Goal: Task Accomplishment & Management: Manage account settings

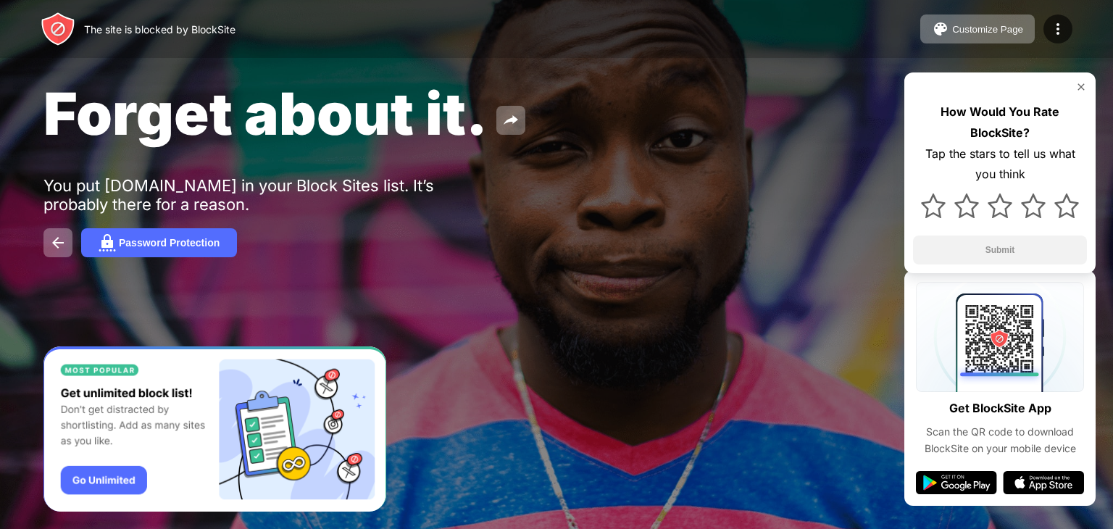
click at [1112, 427] on div at bounding box center [556, 264] width 1113 height 529
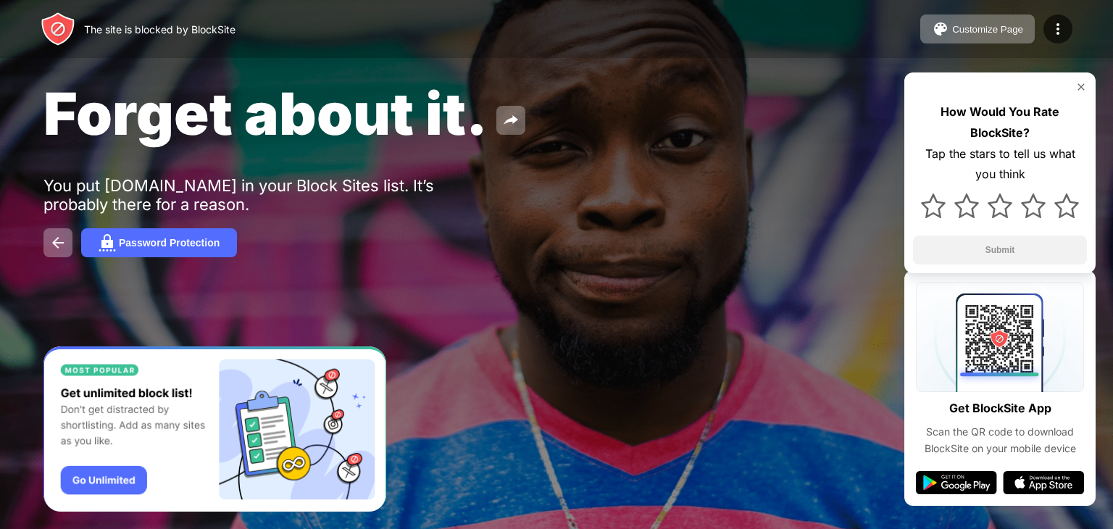
click at [1112, 427] on div at bounding box center [556, 264] width 1113 height 529
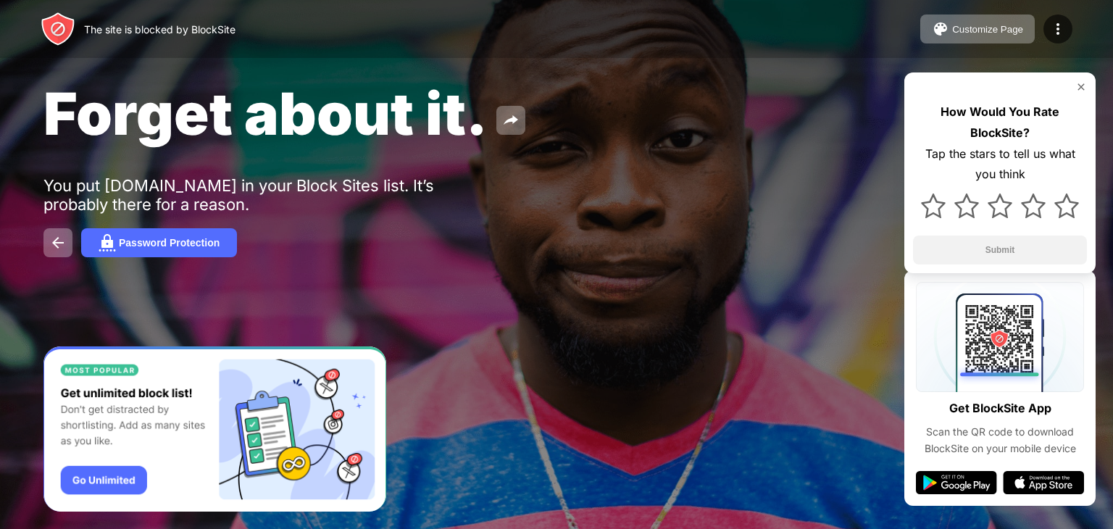
click at [1112, 427] on div at bounding box center [556, 264] width 1113 height 529
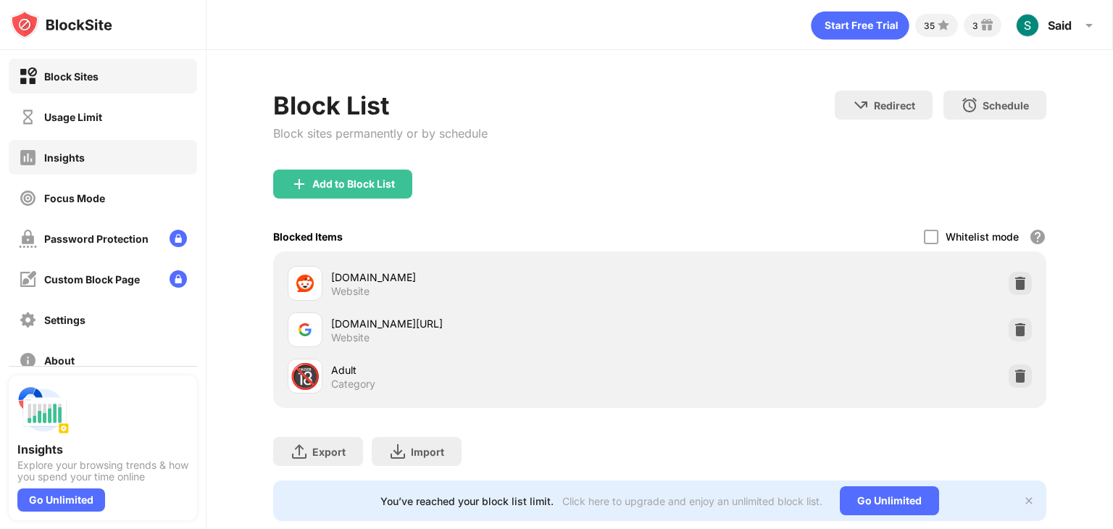
click at [130, 120] on div "Usage Limit" at bounding box center [103, 116] width 188 height 35
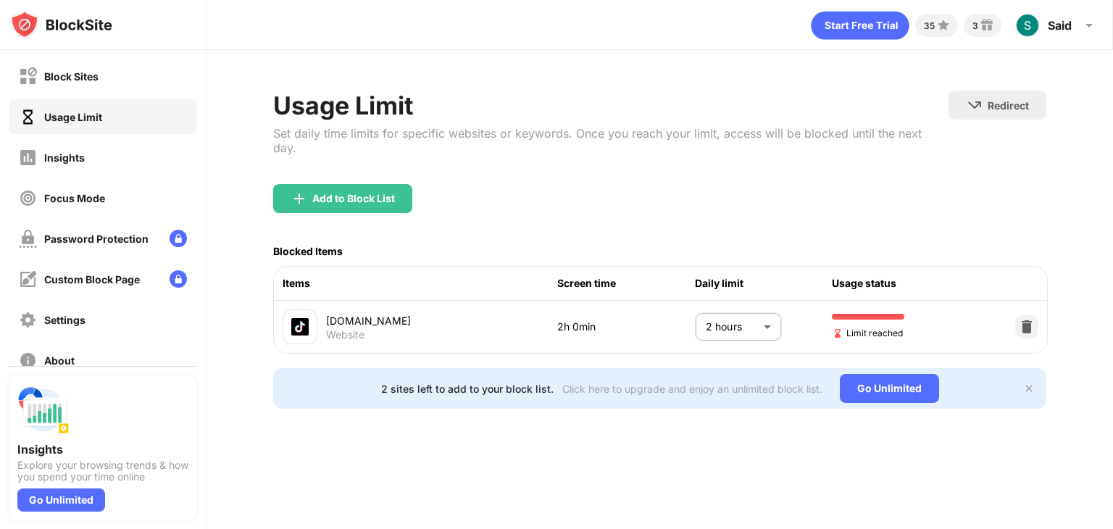
click at [746, 324] on body "Block Sites Usage Limit Insights Focus Mode Password Protection Custom Block Pa…" at bounding box center [556, 264] width 1113 height 529
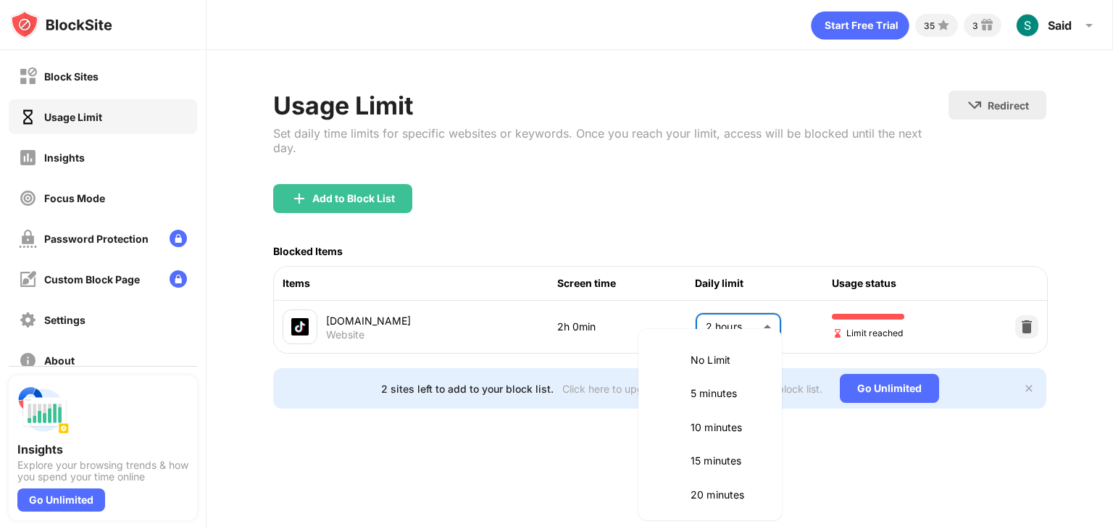
scroll to position [406, 0]
drag, startPoint x: 701, startPoint y: 427, endPoint x: 705, endPoint y: 395, distance: 32.8
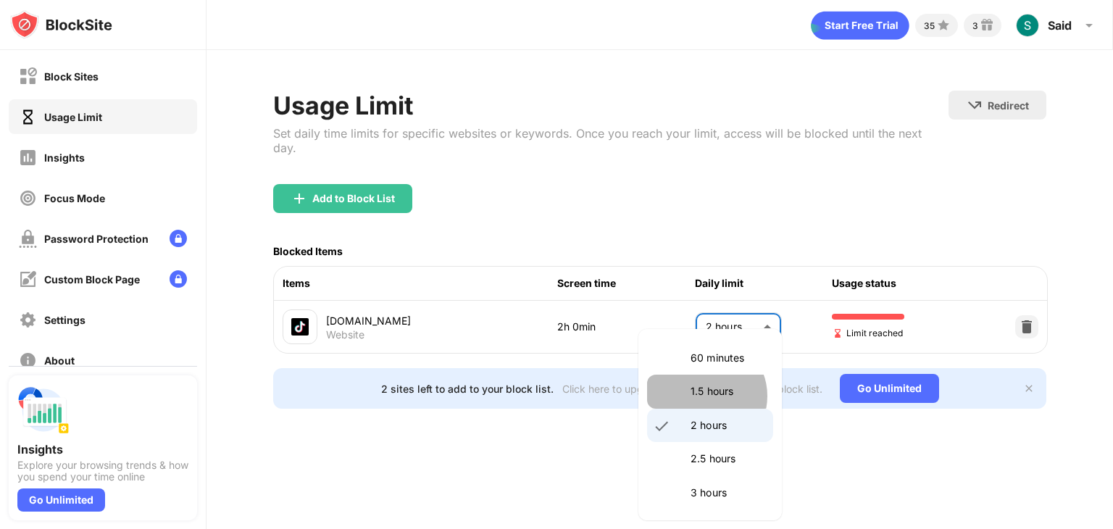
click at [705, 395] on p "1.5 hours" at bounding box center [727, 391] width 74 height 16
type input "**"
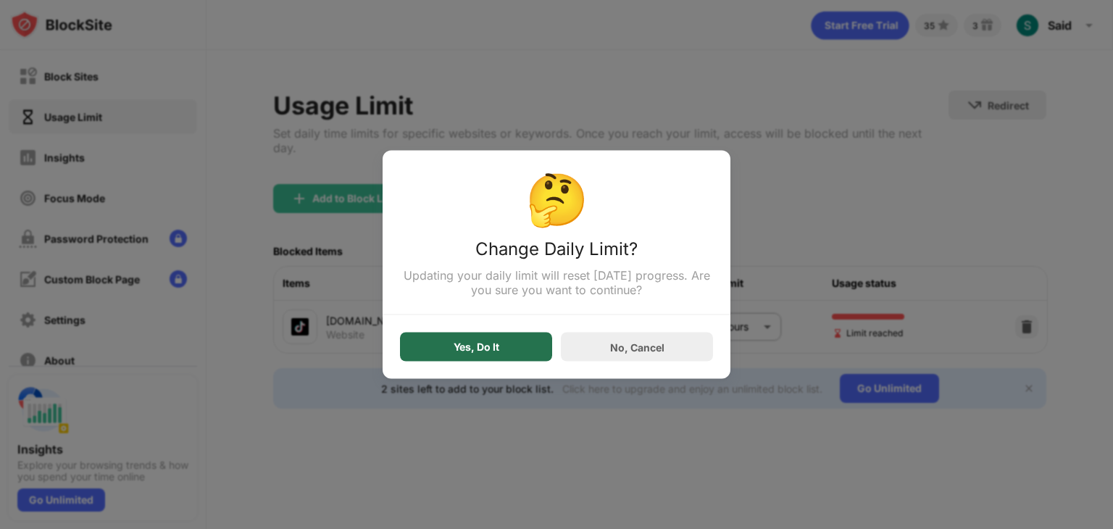
click at [537, 352] on div "Yes, Do It" at bounding box center [476, 347] width 152 height 29
